Goal: Check status: Check status

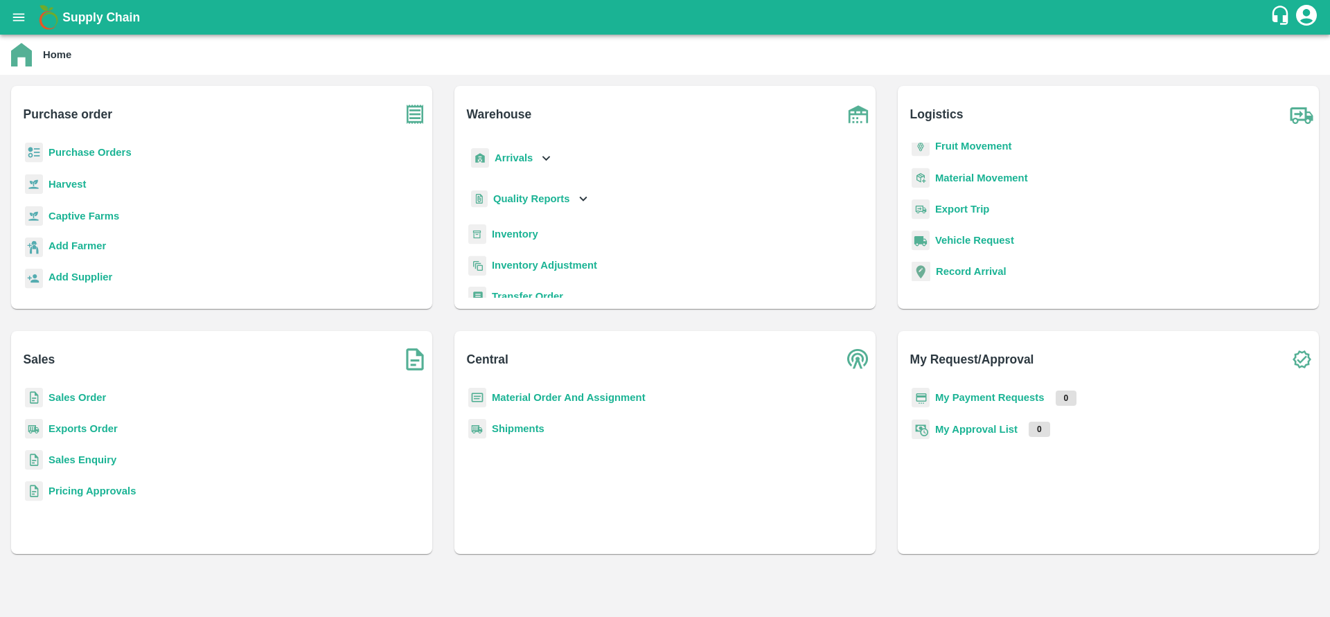
scroll to position [98, 0]
click at [509, 193] on b "Transfer Order" at bounding box center [527, 198] width 71 height 11
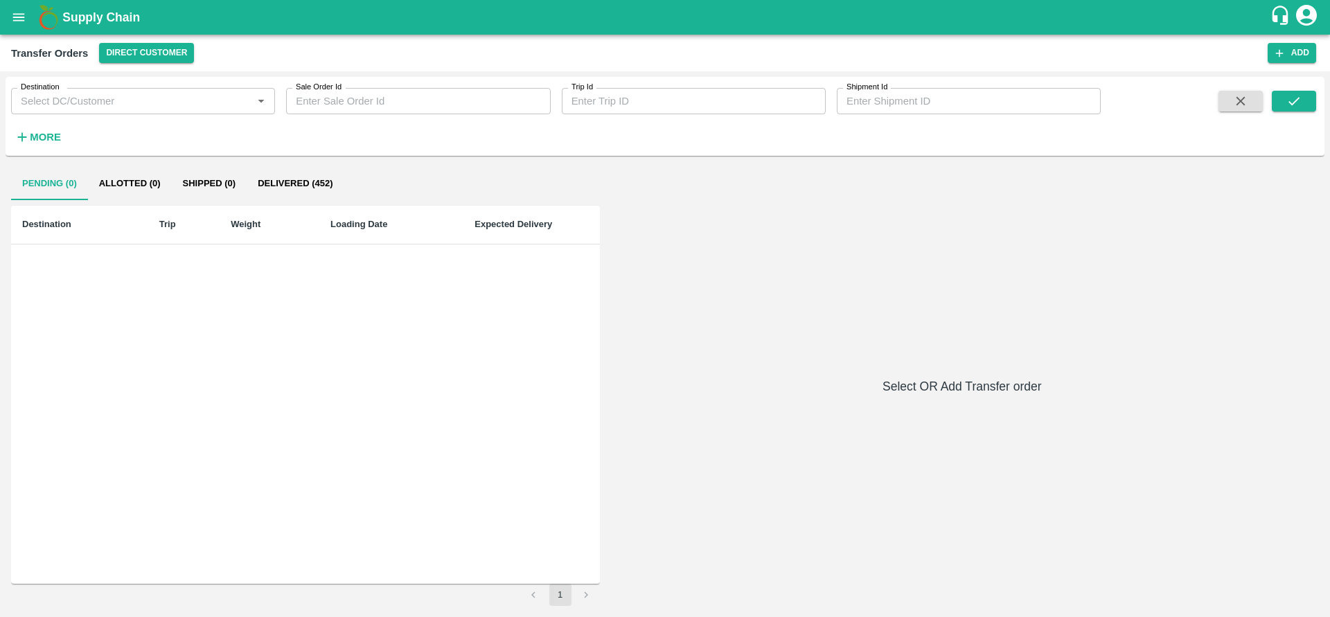
click at [144, 103] on input "Destination" at bounding box center [131, 101] width 233 height 18
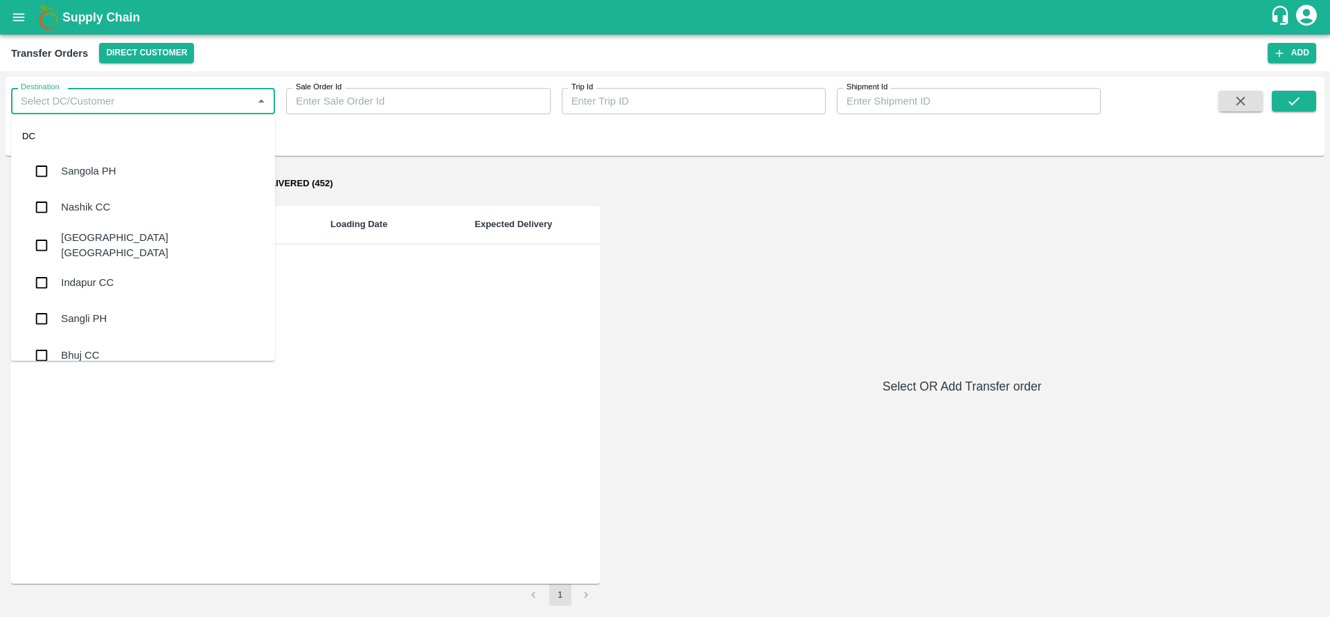
click at [875, 92] on label "Shipment Id" at bounding box center [867, 87] width 41 height 11
click at [875, 92] on input "Shipment Id" at bounding box center [969, 101] width 264 height 26
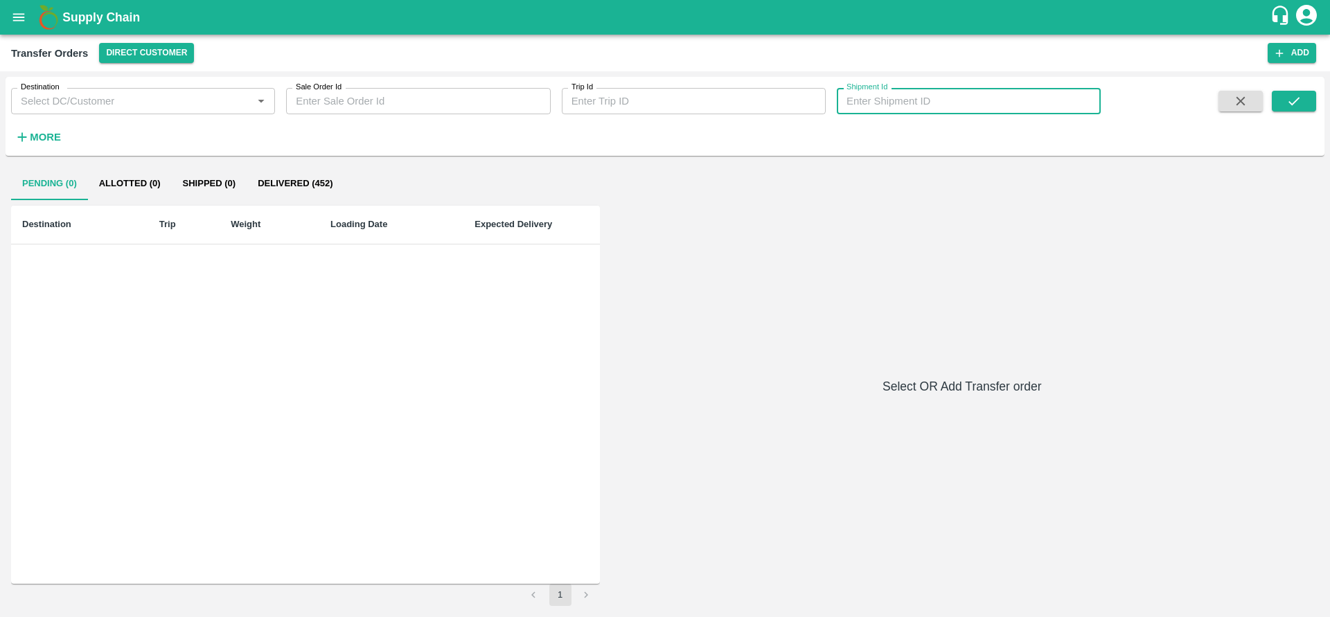
paste input "tokenSummaryList"
type input "tokenSummaryList"
type input "362639"
click at [1299, 105] on icon "submit" at bounding box center [1294, 101] width 15 height 15
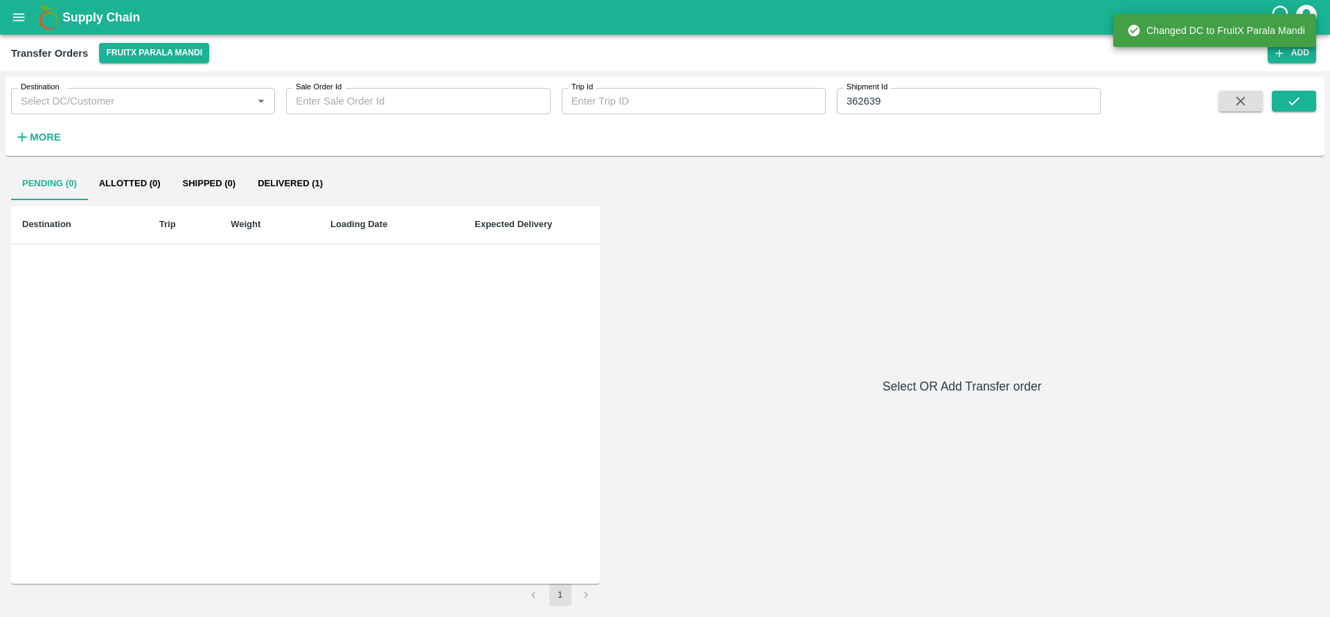
click at [291, 185] on button "Delivered (1)" at bounding box center [290, 183] width 87 height 33
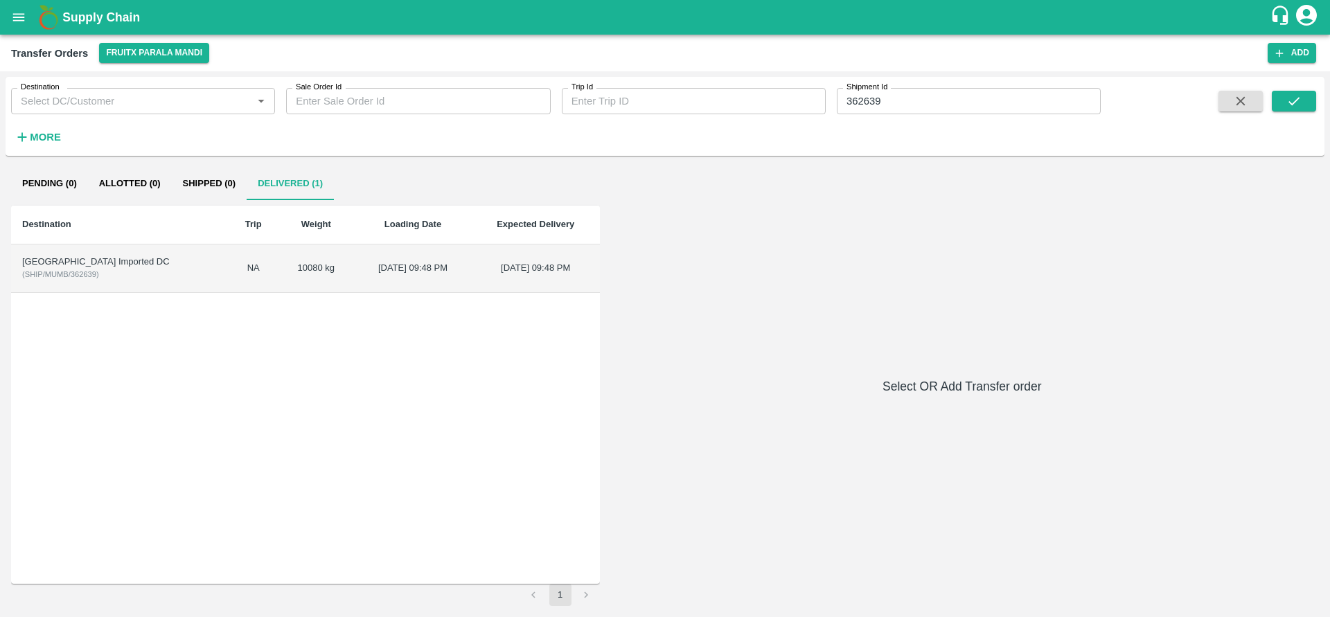
click at [57, 261] on div "[GEOGRAPHIC_DATA] Imported DC" at bounding box center [119, 262] width 195 height 13
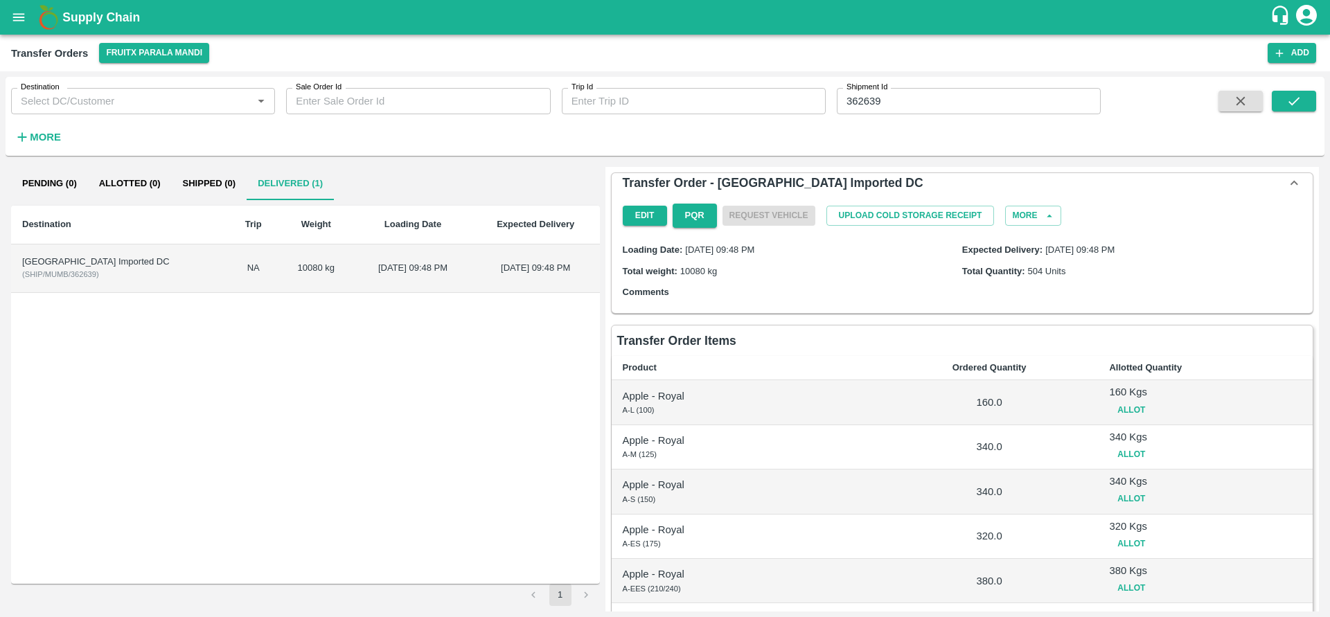
click at [83, 273] on span "( SHIP/MUMB/362639 )" at bounding box center [60, 274] width 77 height 8
copy span "362639"
click at [55, 265] on div "[GEOGRAPHIC_DATA] Imported DC" at bounding box center [119, 262] width 195 height 13
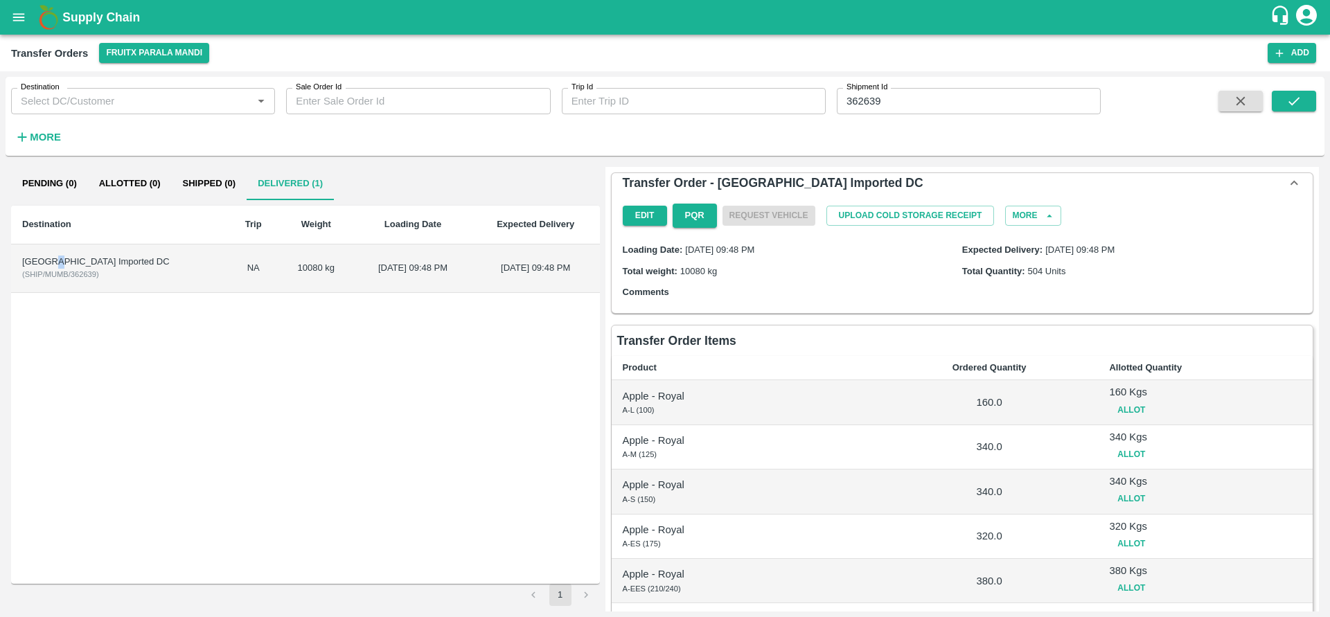
click at [55, 265] on div "[GEOGRAPHIC_DATA] Imported DC" at bounding box center [119, 262] width 195 height 13
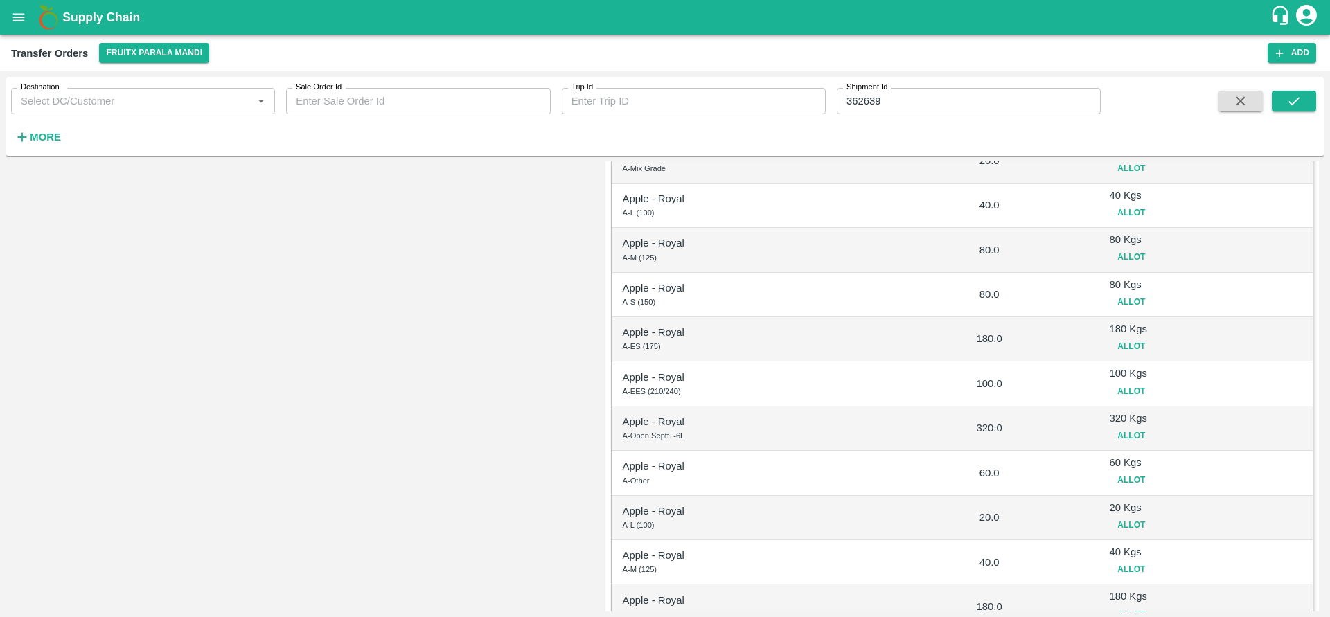
scroll to position [2167, 0]
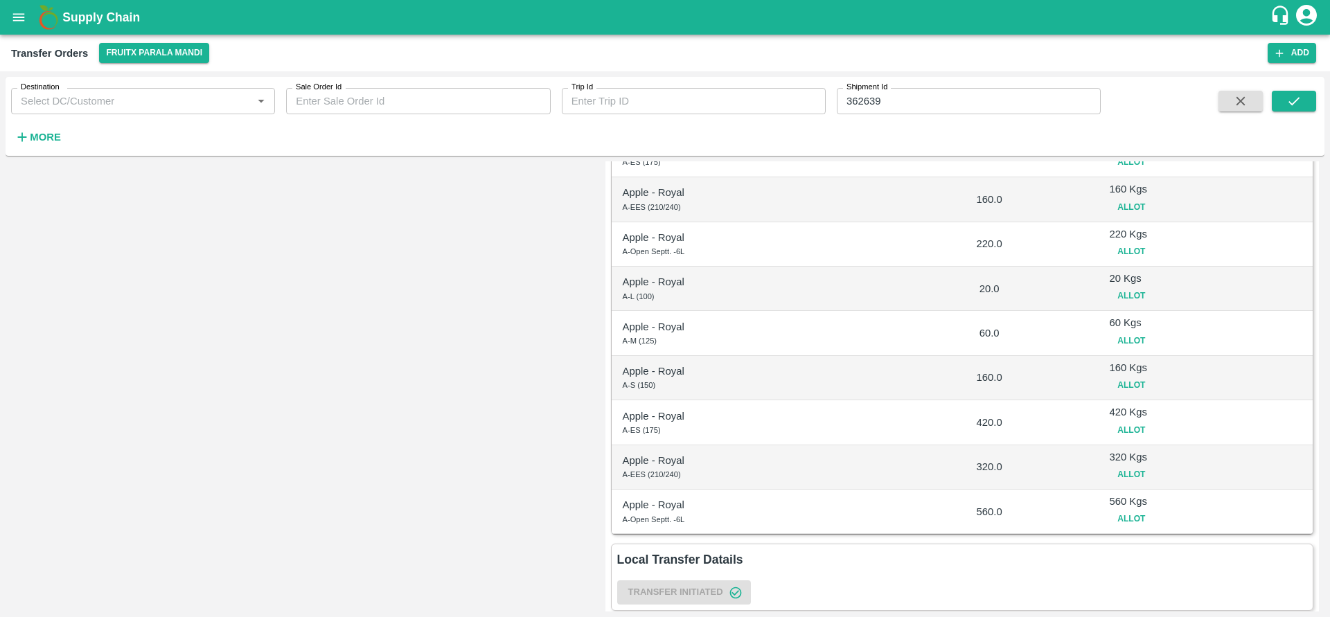
click at [861, 103] on input "362639" at bounding box center [969, 101] width 264 height 26
click at [15, 21] on icon "open drawer" at bounding box center [18, 17] width 15 height 15
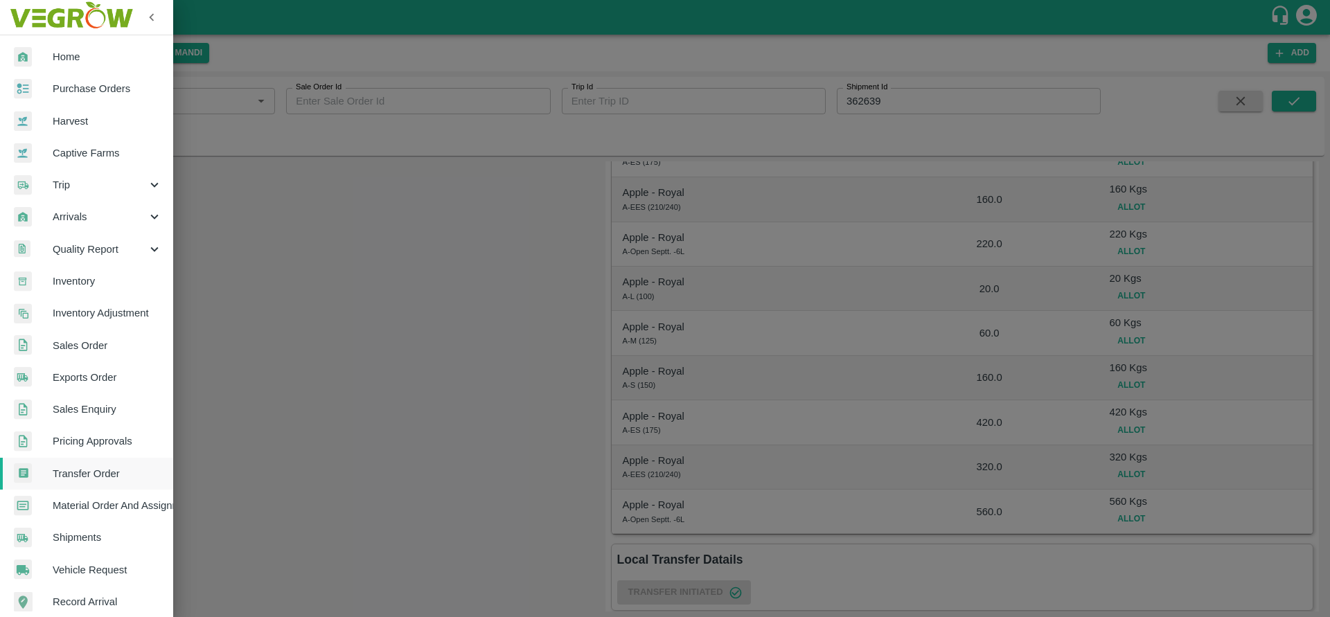
click at [94, 218] on span "Arrivals" at bounding box center [100, 216] width 94 height 15
click at [88, 281] on span "DC Arrivals" at bounding box center [113, 281] width 98 height 15
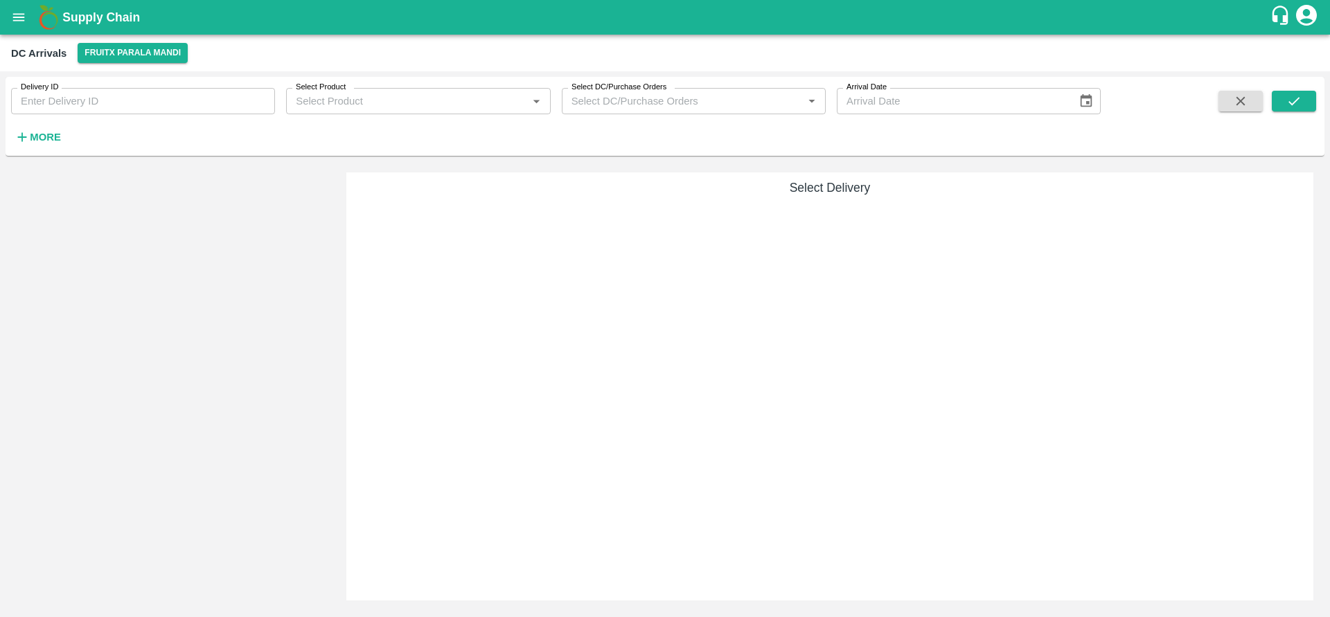
click at [198, 103] on input "Delivery ID" at bounding box center [143, 101] width 264 height 26
paste input "225219"
type input "225219"
click at [1303, 105] on button "submit" at bounding box center [1294, 101] width 44 height 21
